Goal: Task Accomplishment & Management: Use online tool/utility

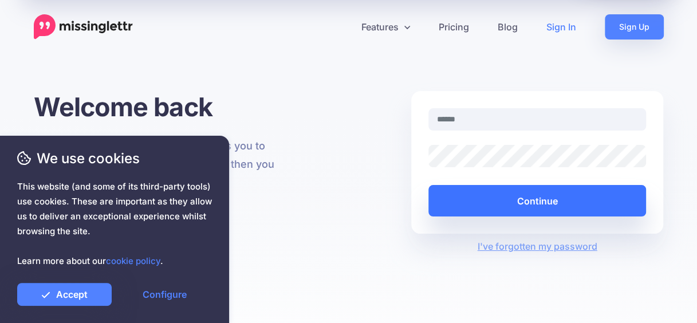
type input "**********"
click at [555, 198] on button "Continue" at bounding box center [538, 201] width 218 height 32
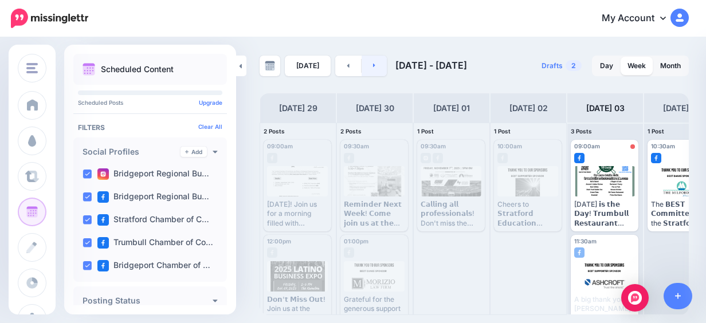
click at [368, 67] on link at bounding box center [374, 66] width 26 height 21
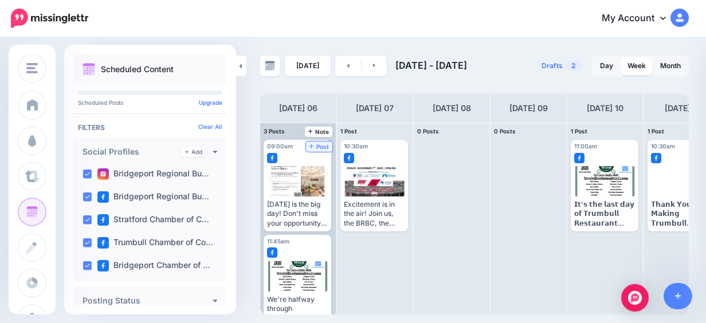
click at [320, 148] on span "Post" at bounding box center [319, 147] width 20 height 6
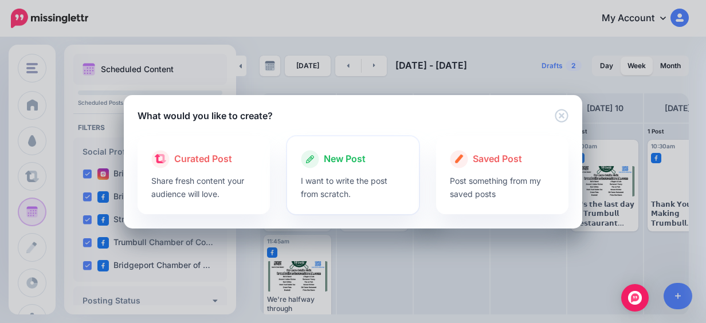
click at [327, 150] on div "New Post" at bounding box center [353, 159] width 105 height 18
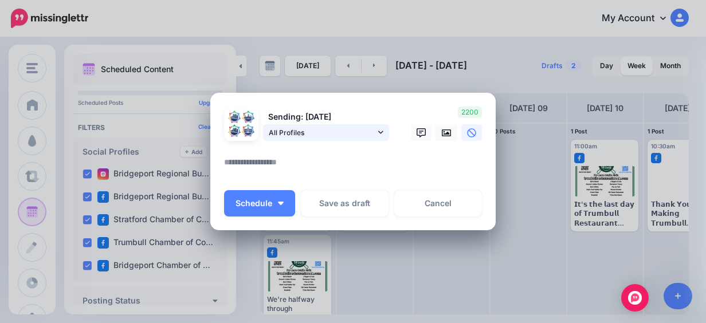
click at [322, 137] on span "All Profiles" at bounding box center [322, 133] width 107 height 12
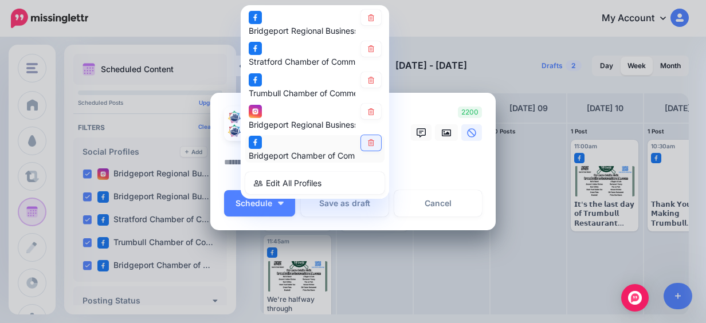
click at [367, 140] on icon at bounding box center [371, 143] width 9 height 7
click at [367, 49] on icon at bounding box center [371, 49] width 9 height 7
drag, startPoint x: 412, startPoint y: 152, endPoint x: 418, endPoint y: 144, distance: 9.5
click at [412, 152] on div at bounding box center [353, 148] width 258 height 14
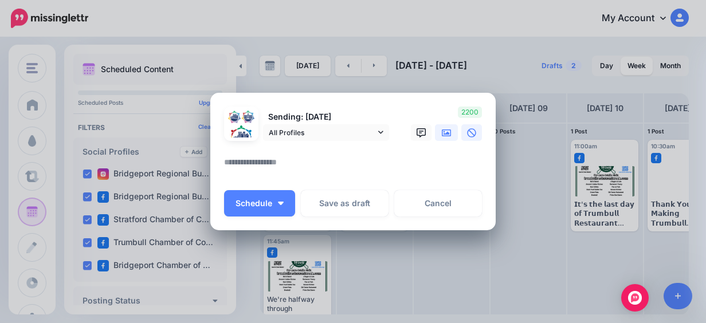
click at [442, 135] on icon at bounding box center [446, 132] width 9 height 9
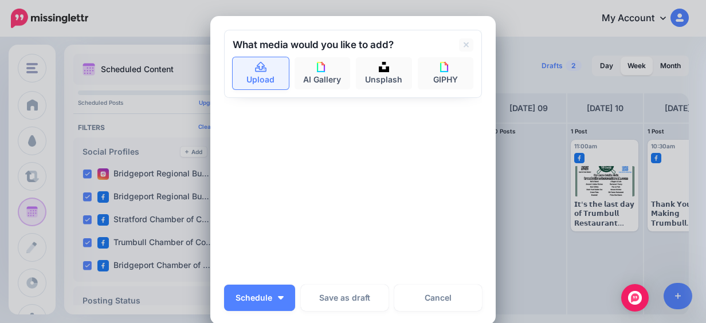
click at [262, 70] on icon at bounding box center [260, 67] width 13 height 10
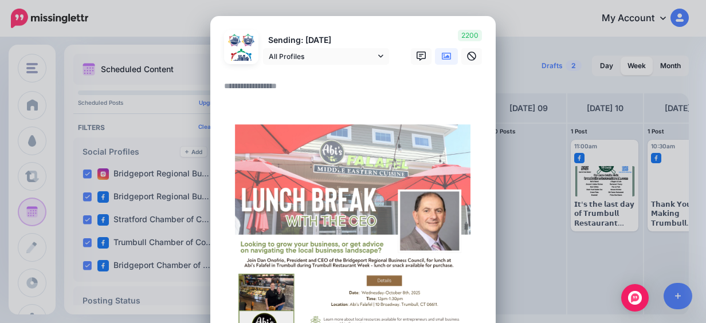
click at [268, 82] on textarea at bounding box center [356, 90] width 264 height 22
paste textarea "**********"
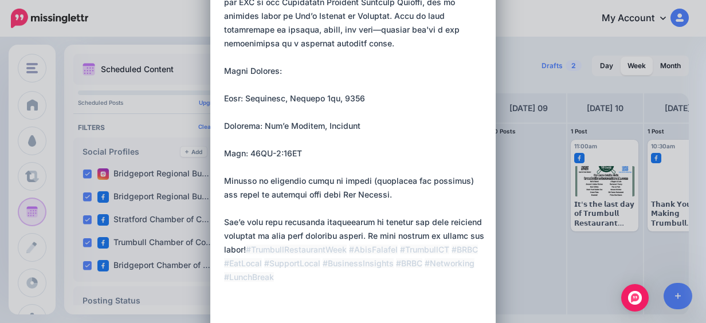
click at [224, 96] on textarea "**********" at bounding box center [356, 132] width 264 height 385
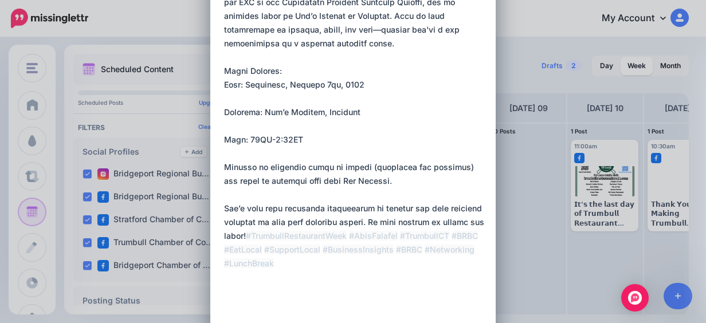
click at [219, 108] on div "Loading Sending: [DATE] All Profiles" at bounding box center [352, 287] width 285 height 820
click at [224, 109] on textarea "**********" at bounding box center [356, 125] width 264 height 371
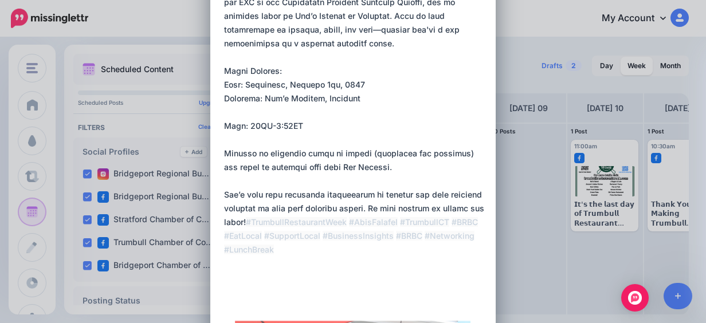
click at [224, 124] on textarea "**********" at bounding box center [356, 118] width 264 height 357
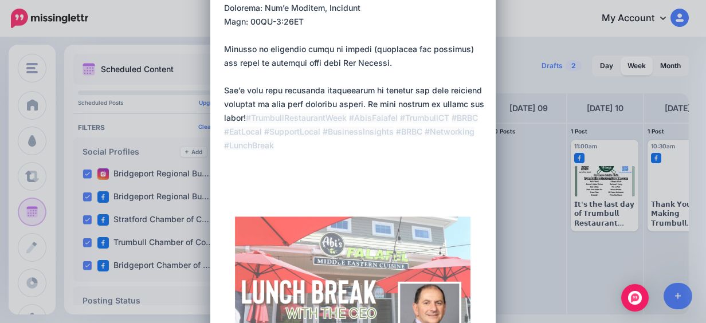
scroll to position [516, 0]
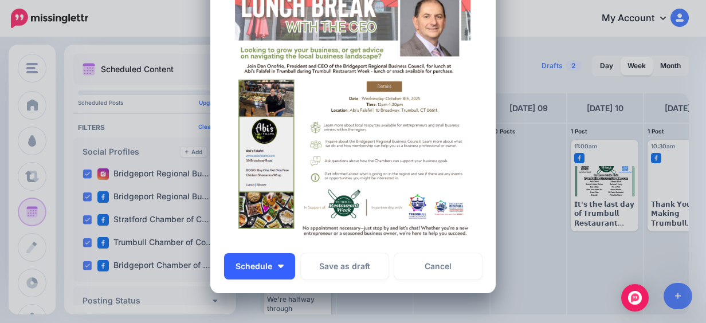
type textarea "**********"
click at [269, 272] on button "Schedule" at bounding box center [259, 266] width 71 height 26
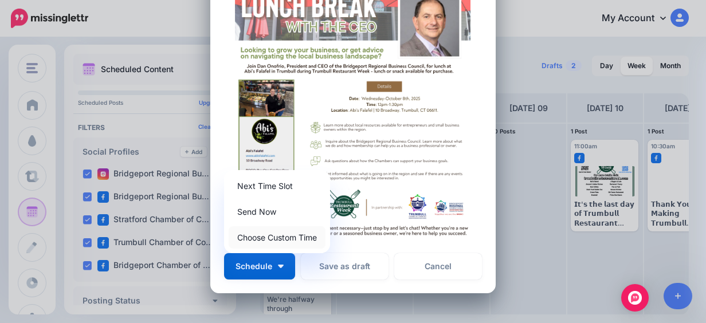
click at [265, 236] on link "Choose Custom Time" at bounding box center [277, 237] width 97 height 22
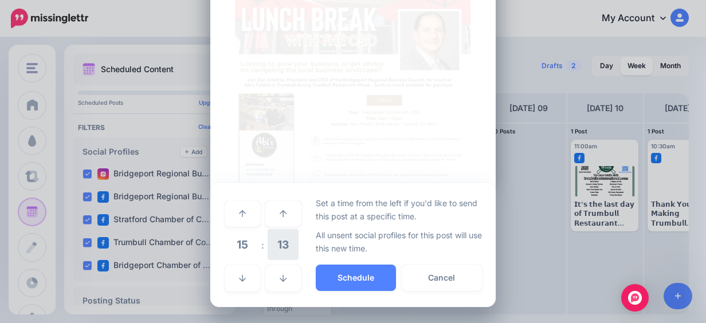
scroll to position [502, 0]
click at [249, 244] on span "15" at bounding box center [242, 244] width 31 height 31
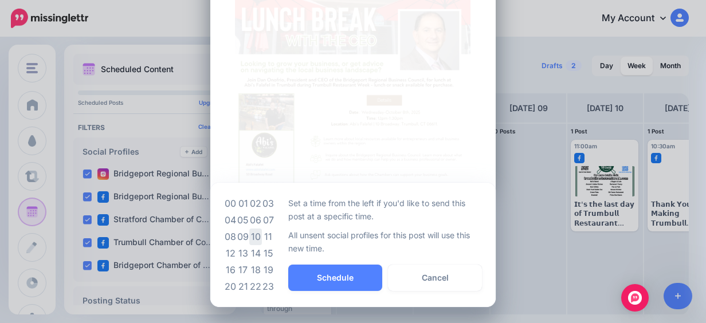
click at [249, 243] on td "10" at bounding box center [255, 237] width 13 height 17
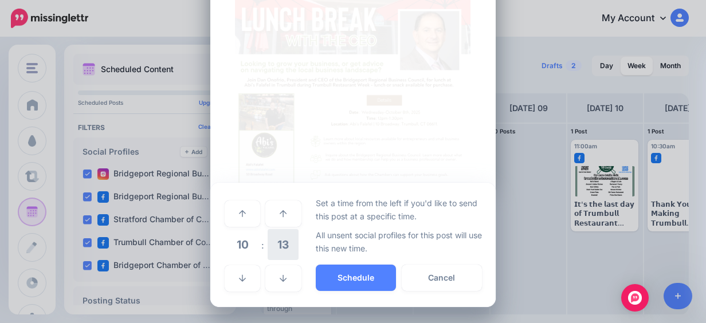
click at [273, 242] on span "13" at bounding box center [283, 244] width 31 height 31
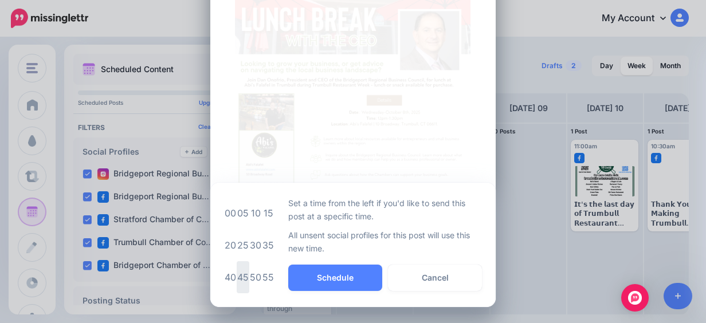
click at [243, 268] on td "45" at bounding box center [243, 277] width 13 height 32
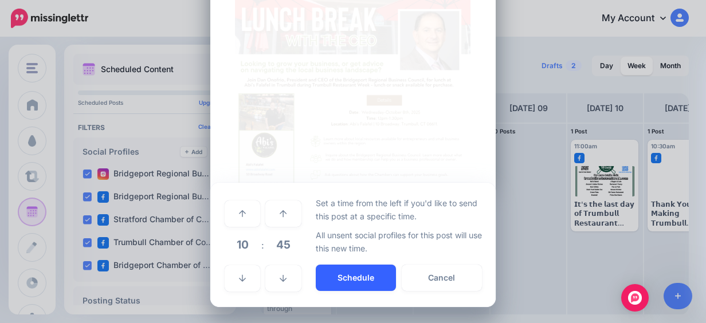
click at [328, 270] on button "Schedule" at bounding box center [356, 278] width 80 height 26
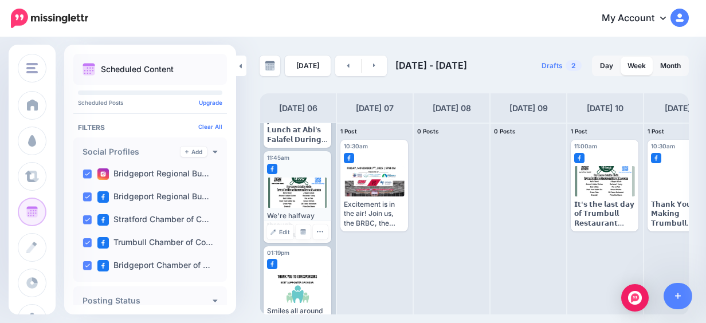
scroll to position [209, 0]
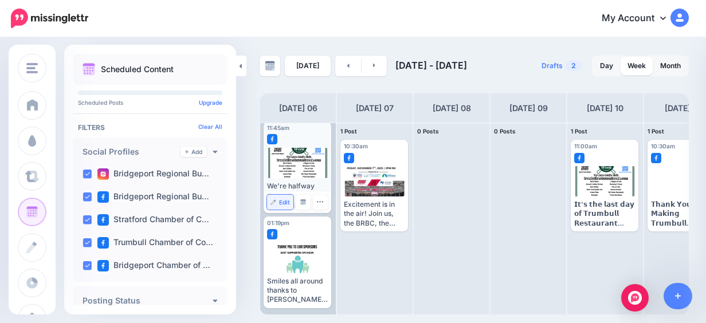
click at [283, 199] on span "Edit" at bounding box center [284, 202] width 11 height 6
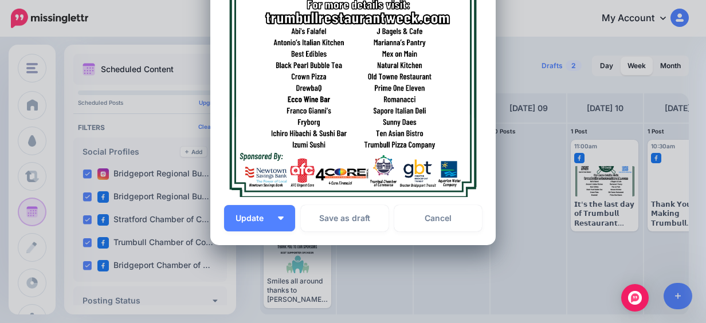
scroll to position [415, 0]
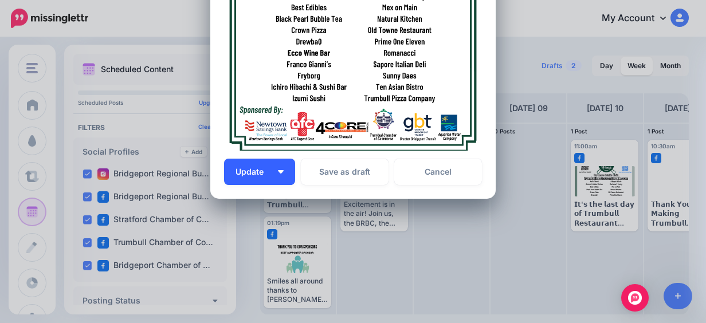
click at [276, 181] on button "Update" at bounding box center [259, 172] width 71 height 26
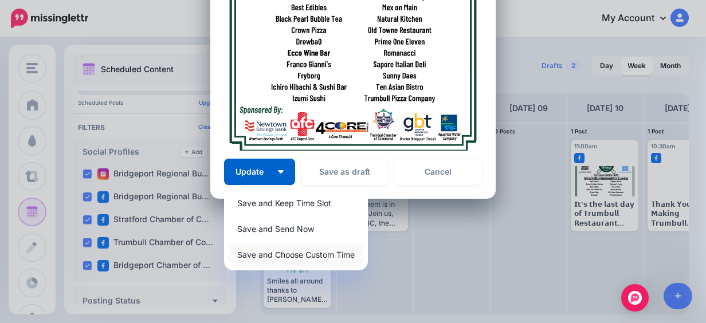
click at [301, 258] on link "Save and Choose Custom Time" at bounding box center [296, 254] width 135 height 22
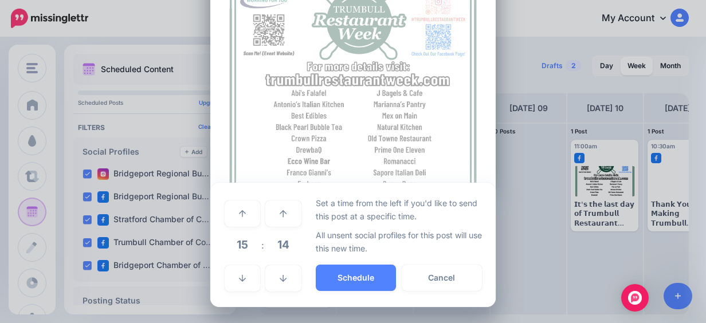
scroll to position [307, 0]
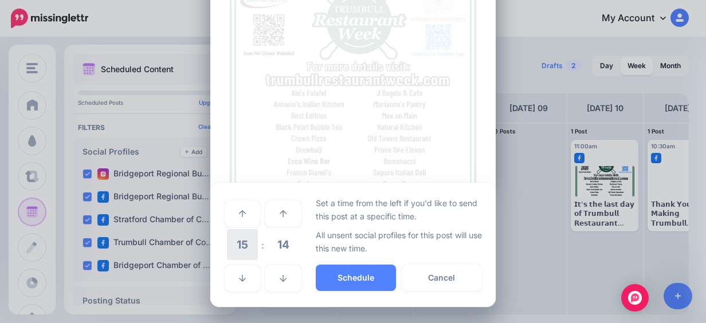
click at [249, 249] on span "15" at bounding box center [242, 244] width 31 height 31
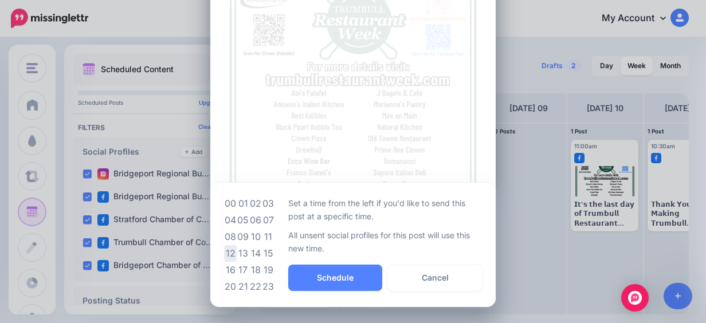
click at [225, 250] on td "12" at bounding box center [230, 253] width 13 height 17
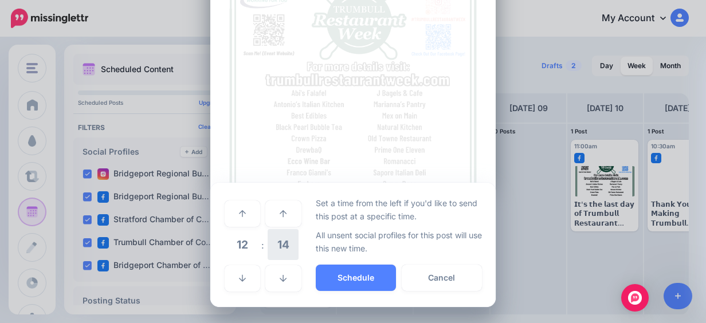
click at [278, 252] on span "14" at bounding box center [283, 244] width 31 height 31
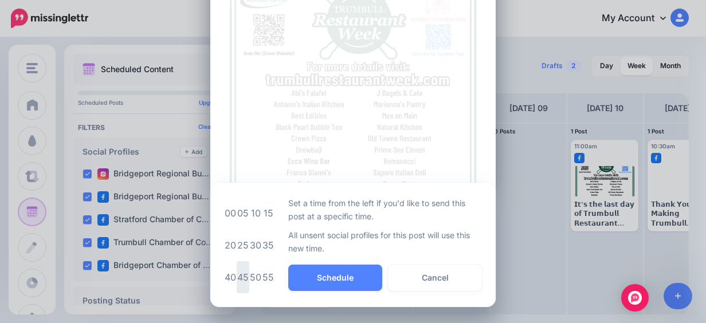
click at [243, 273] on td "45" at bounding box center [243, 277] width 13 height 32
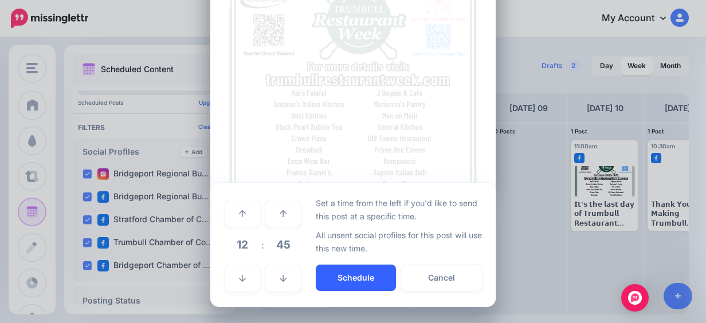
click at [337, 278] on button "Schedule" at bounding box center [356, 278] width 80 height 26
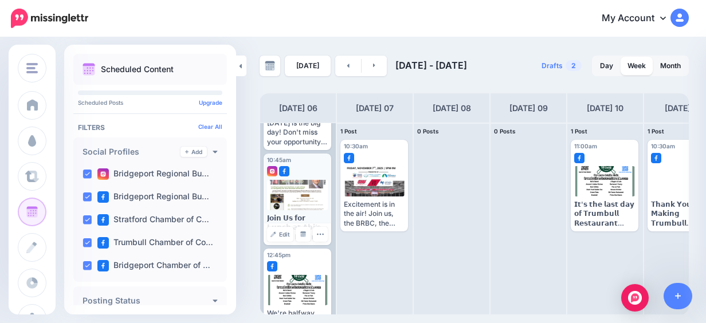
scroll to position [209, 0]
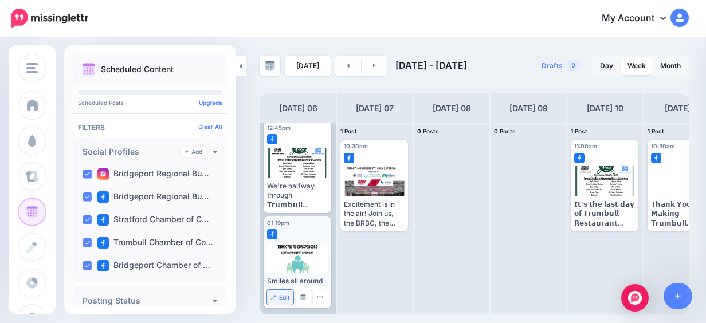
click at [281, 298] on span "Edit" at bounding box center [284, 297] width 11 height 6
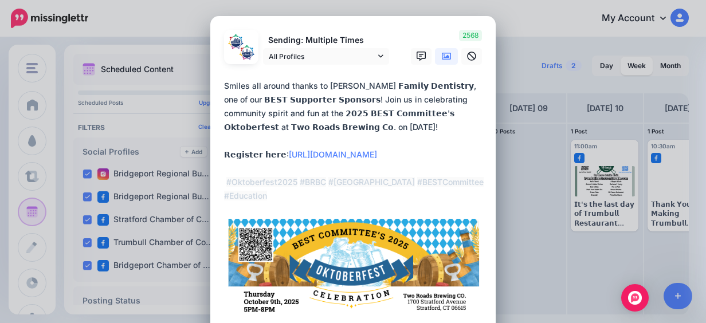
scroll to position [286, 0]
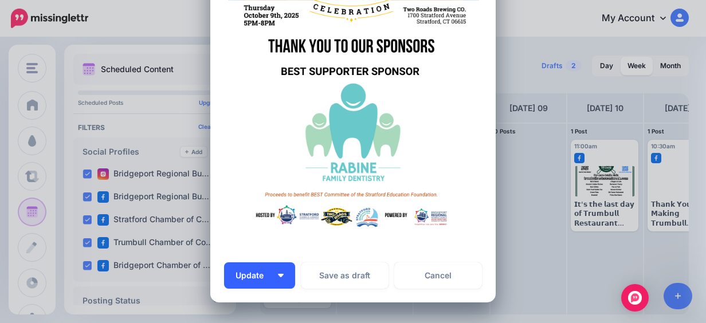
click at [285, 282] on button "Update" at bounding box center [259, 275] width 71 height 26
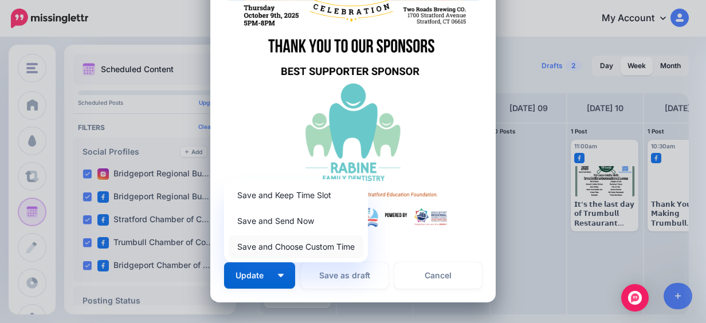
click at [283, 250] on link "Save and Choose Custom Time" at bounding box center [296, 246] width 135 height 22
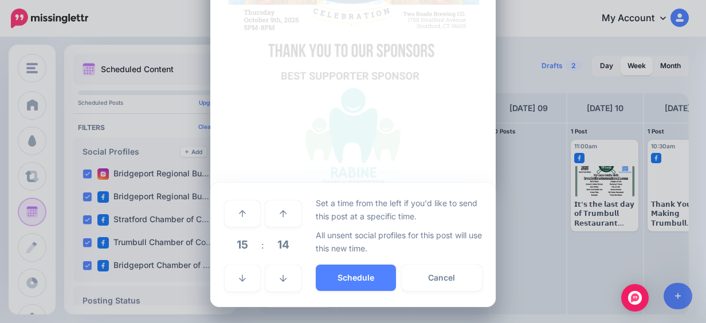
scroll to position [282, 0]
click at [249, 254] on span "15" at bounding box center [242, 244] width 31 height 31
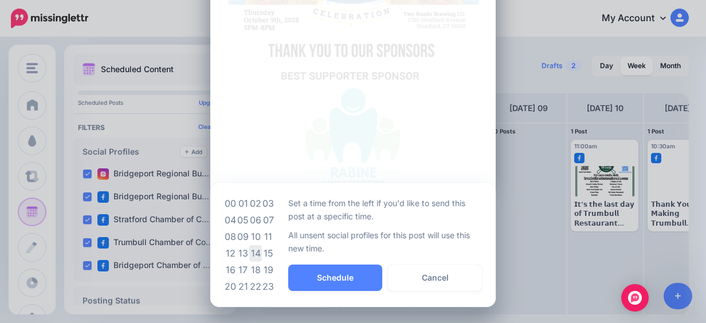
click at [252, 252] on td "14" at bounding box center [255, 253] width 13 height 17
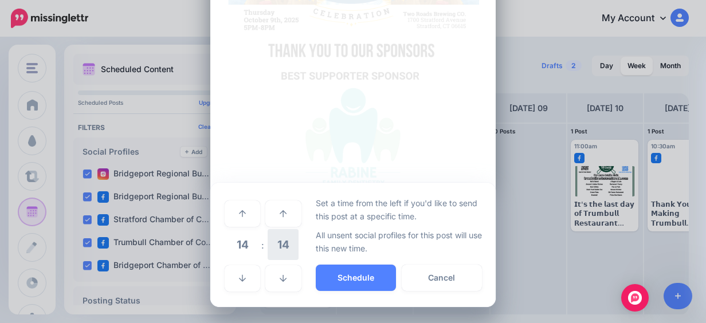
click at [287, 255] on span "14" at bounding box center [283, 244] width 31 height 31
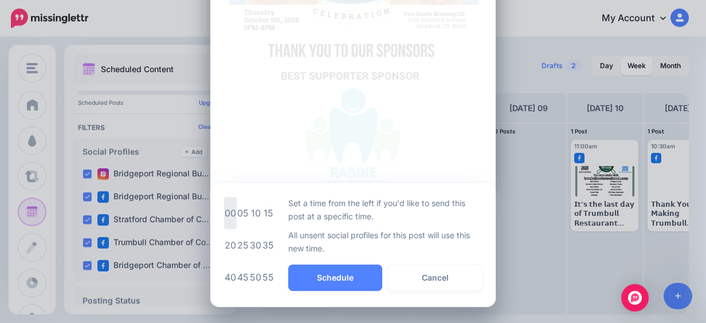
click at [224, 217] on td "00" at bounding box center [230, 213] width 13 height 32
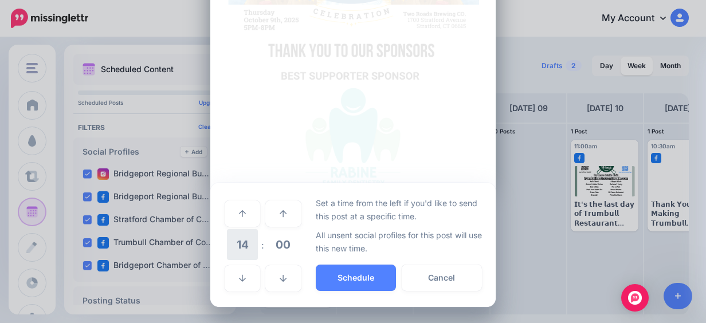
click at [242, 253] on span "14" at bounding box center [242, 244] width 31 height 31
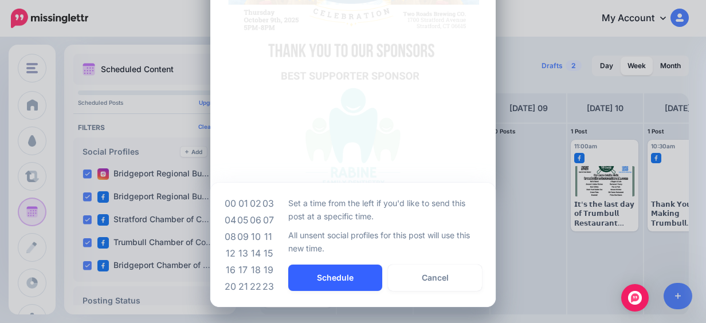
click at [304, 277] on button "Schedule" at bounding box center [335, 278] width 94 height 26
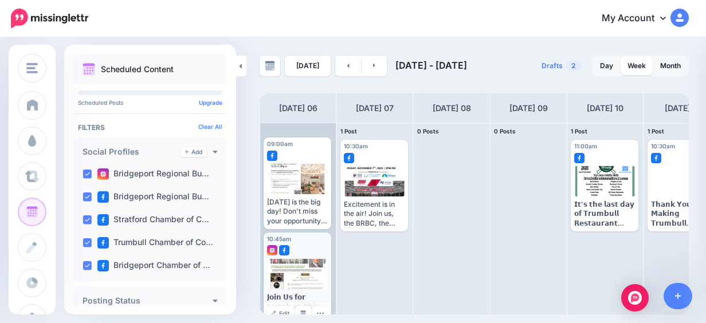
scroll to position [0, 0]
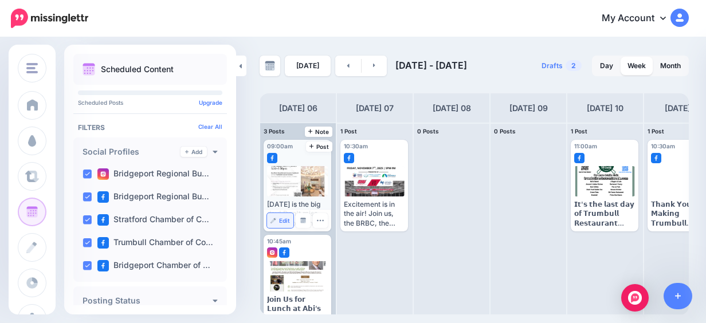
click at [280, 219] on span "Edit" at bounding box center [284, 221] width 11 height 6
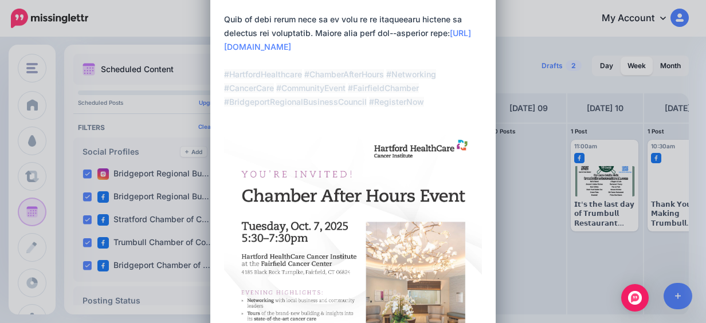
scroll to position [573, 0]
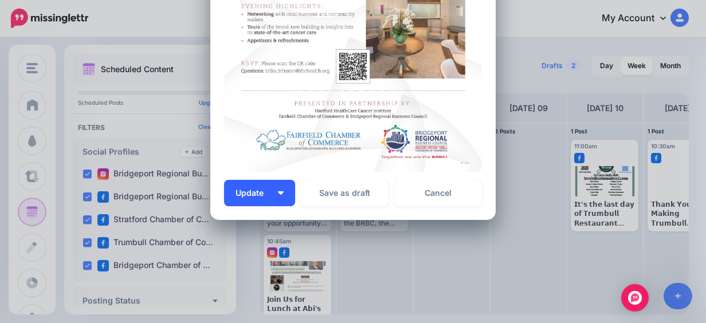
click at [272, 194] on button "Update" at bounding box center [259, 193] width 71 height 26
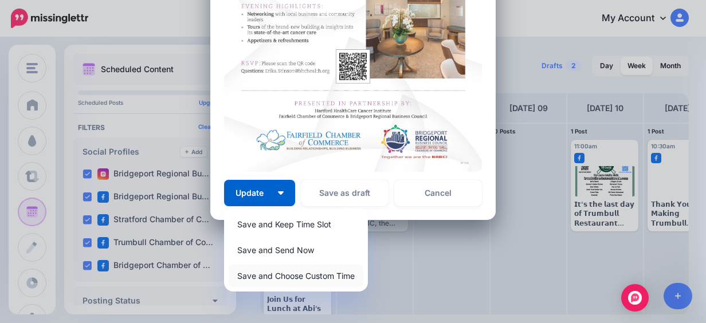
click at [321, 278] on link "Save and Choose Custom Time" at bounding box center [296, 276] width 135 height 22
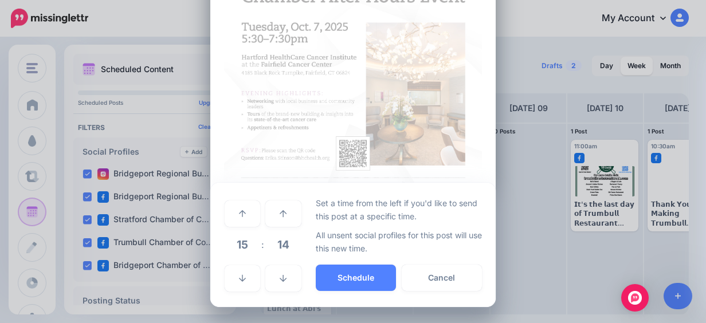
scroll to position [486, 0]
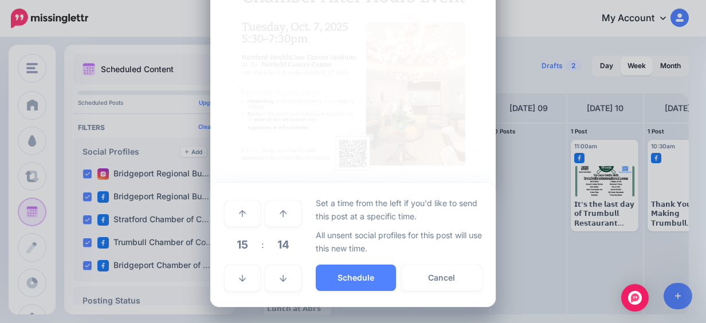
click at [239, 252] on span "15" at bounding box center [242, 244] width 31 height 31
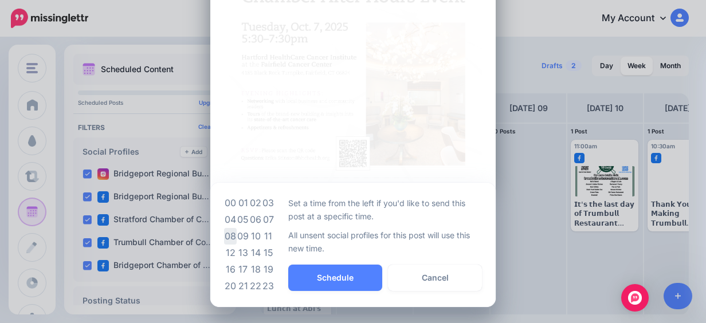
click at [226, 235] on td "08" at bounding box center [230, 236] width 13 height 17
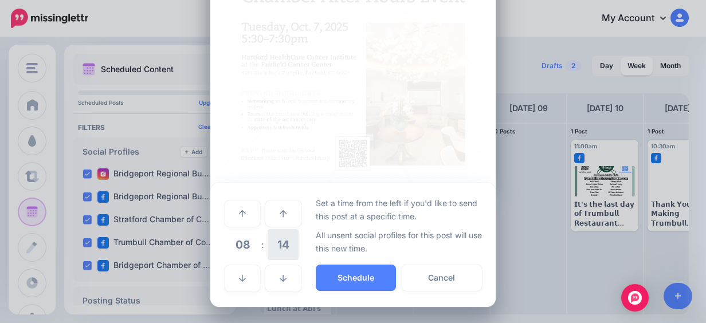
click at [281, 243] on span "14" at bounding box center [283, 244] width 31 height 31
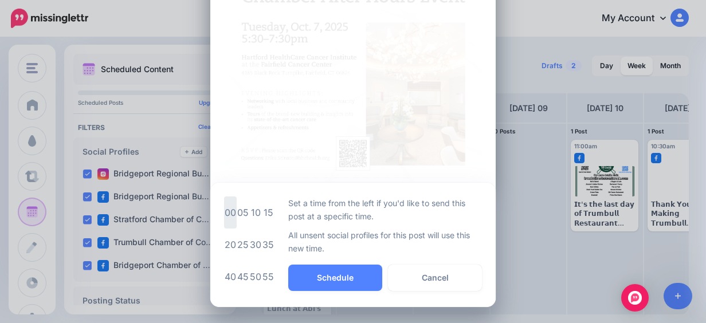
click at [225, 214] on td "00" at bounding box center [230, 213] width 13 height 32
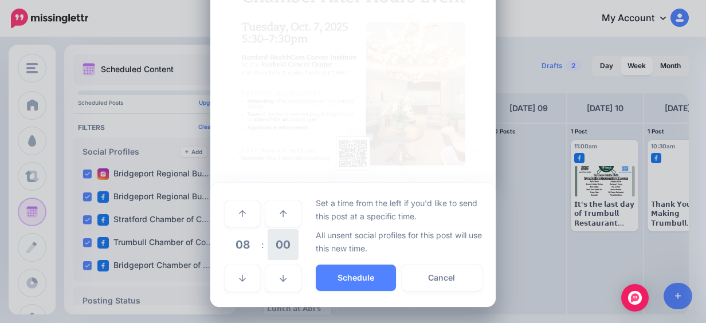
click at [281, 247] on span "00" at bounding box center [283, 244] width 31 height 31
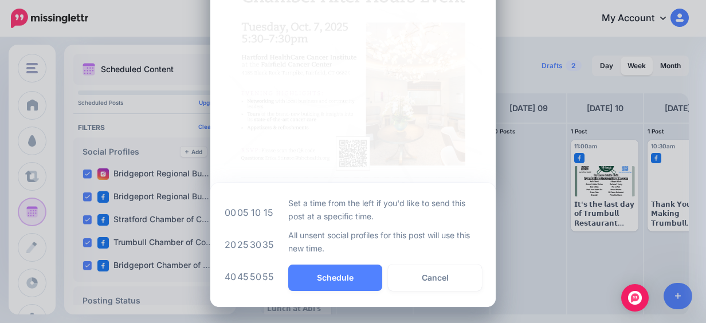
click at [250, 213] on td "10" at bounding box center [255, 213] width 13 height 32
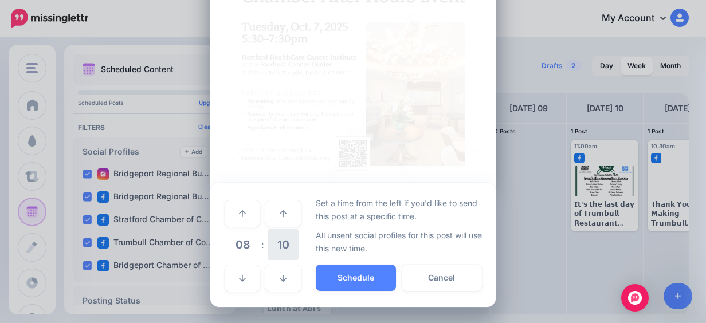
click at [283, 243] on span "10" at bounding box center [283, 244] width 31 height 31
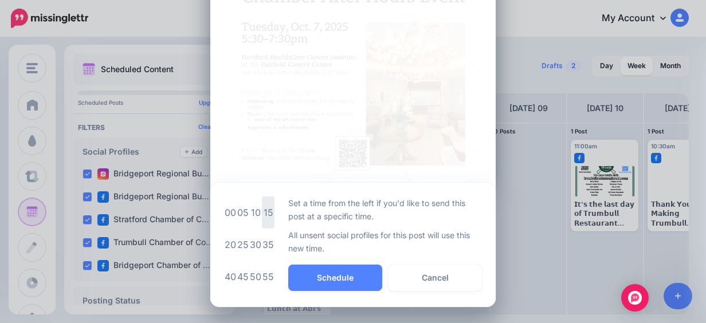
click at [262, 207] on td "15" at bounding box center [268, 213] width 13 height 32
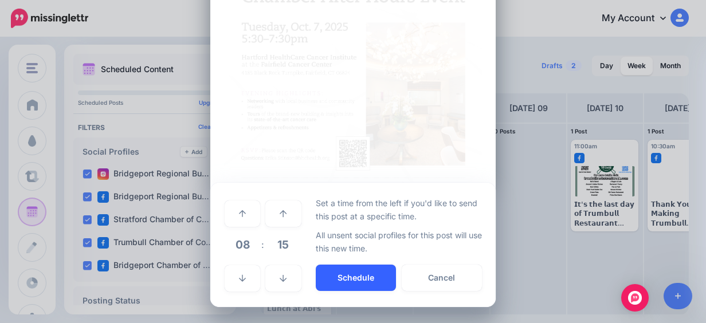
click at [327, 272] on button "Schedule" at bounding box center [356, 278] width 80 height 26
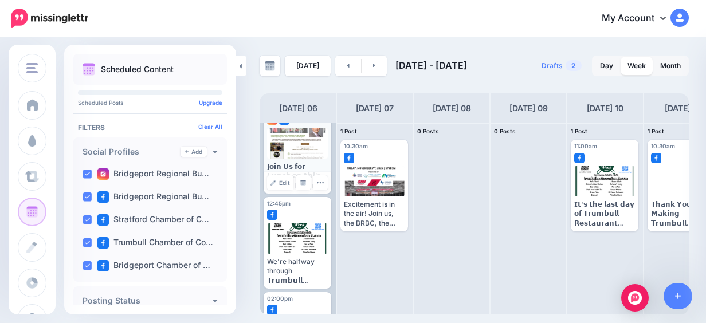
scroll to position [134, 0]
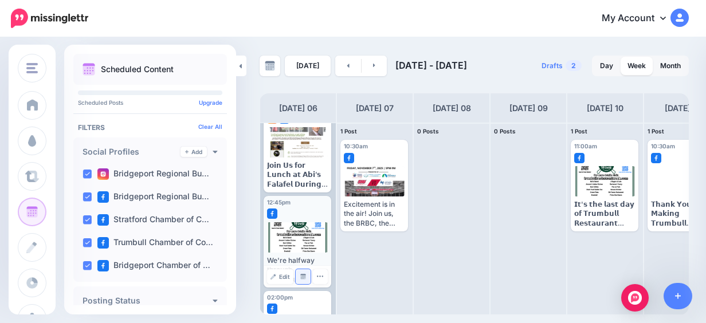
click at [301, 275] on img at bounding box center [303, 277] width 6 height 6
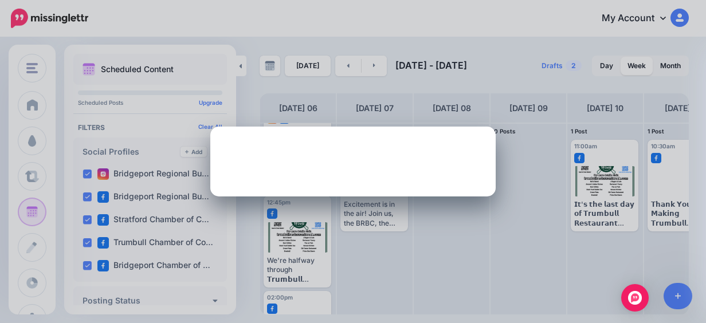
scroll to position [0, 0]
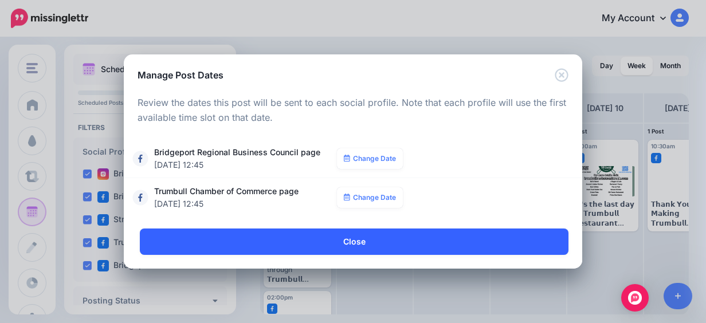
click at [335, 249] on link "Close" at bounding box center [354, 242] width 429 height 26
